Goal: Find contact information: Find contact information

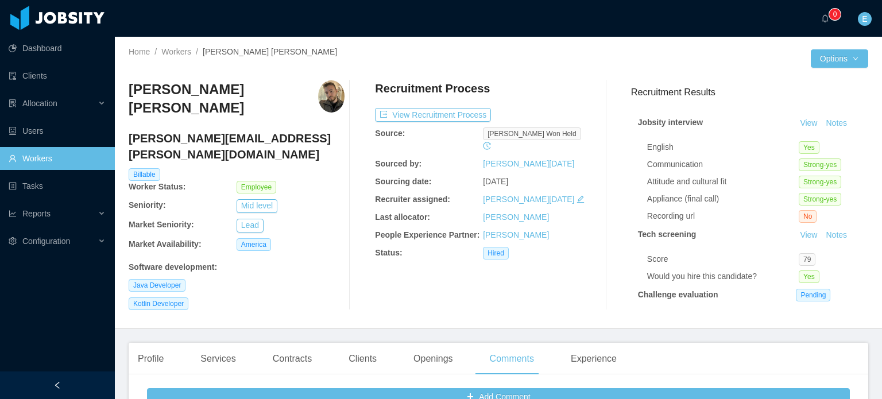
click at [34, 163] on link "Workers" at bounding box center [57, 158] width 97 height 23
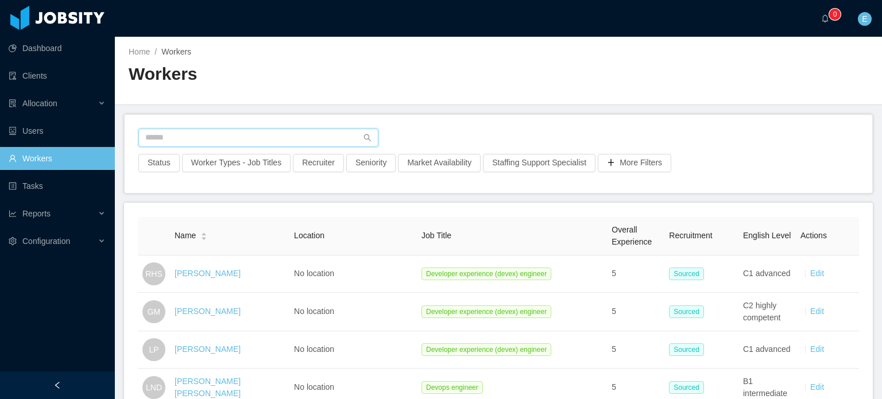
click at [184, 135] on input "text" at bounding box center [258, 138] width 240 height 18
paste input "**********"
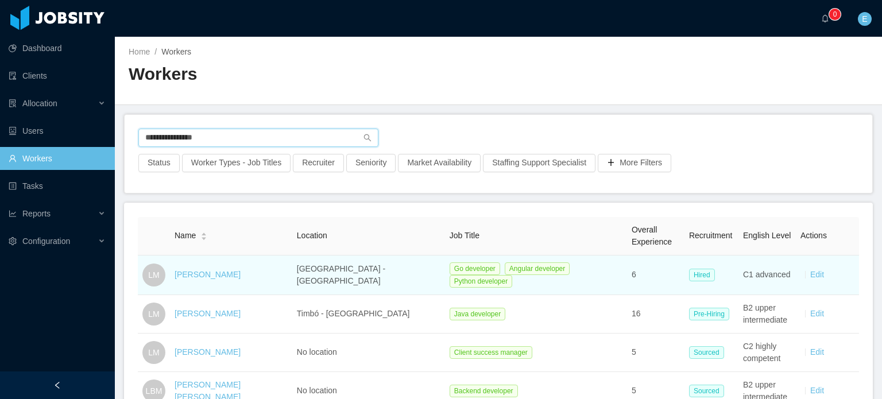
type input "**********"
click at [198, 279] on td "Leonardo Martins" at bounding box center [231, 276] width 122 height 40
click at [199, 277] on link "Leonardo Martins" at bounding box center [208, 274] width 66 height 9
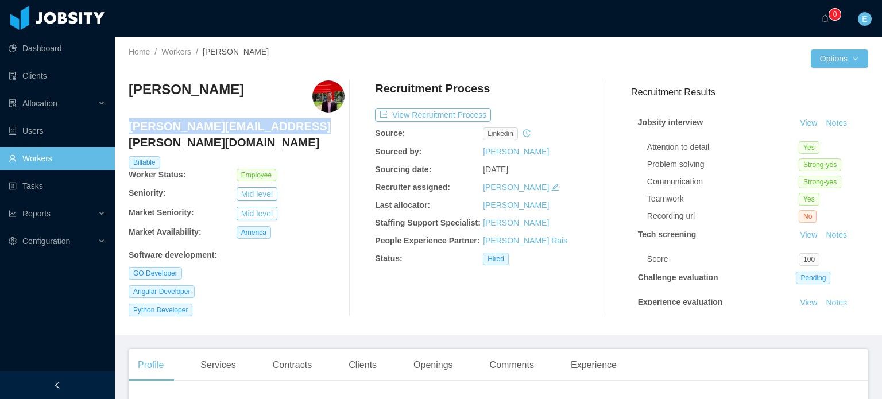
drag, startPoint x: 292, startPoint y: 130, endPoint x: 130, endPoint y: 133, distance: 161.9
click at [130, 133] on h4 "leonardo.martins@jobsity.com" at bounding box center [237, 134] width 216 height 32
copy h4 "leonardo.martins@jobsity.com"
drag, startPoint x: 315, startPoint y: 150, endPoint x: 305, endPoint y: 150, distance: 9.2
click at [315, 156] on div "Billable" at bounding box center [236, 162] width 219 height 13
